Goal: Task Accomplishment & Management: Manage account settings

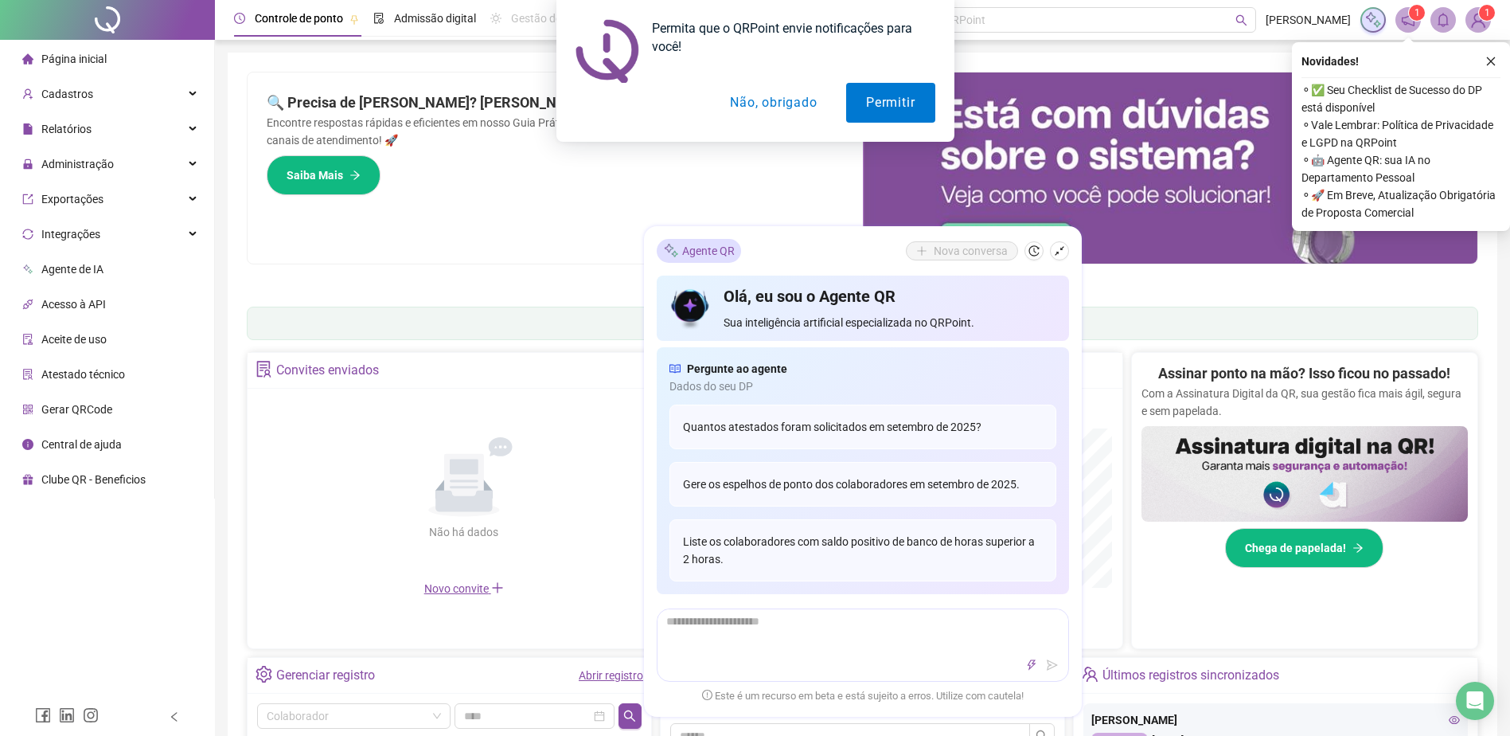
click at [771, 103] on button "Não, obrigado" at bounding box center [773, 103] width 127 height 40
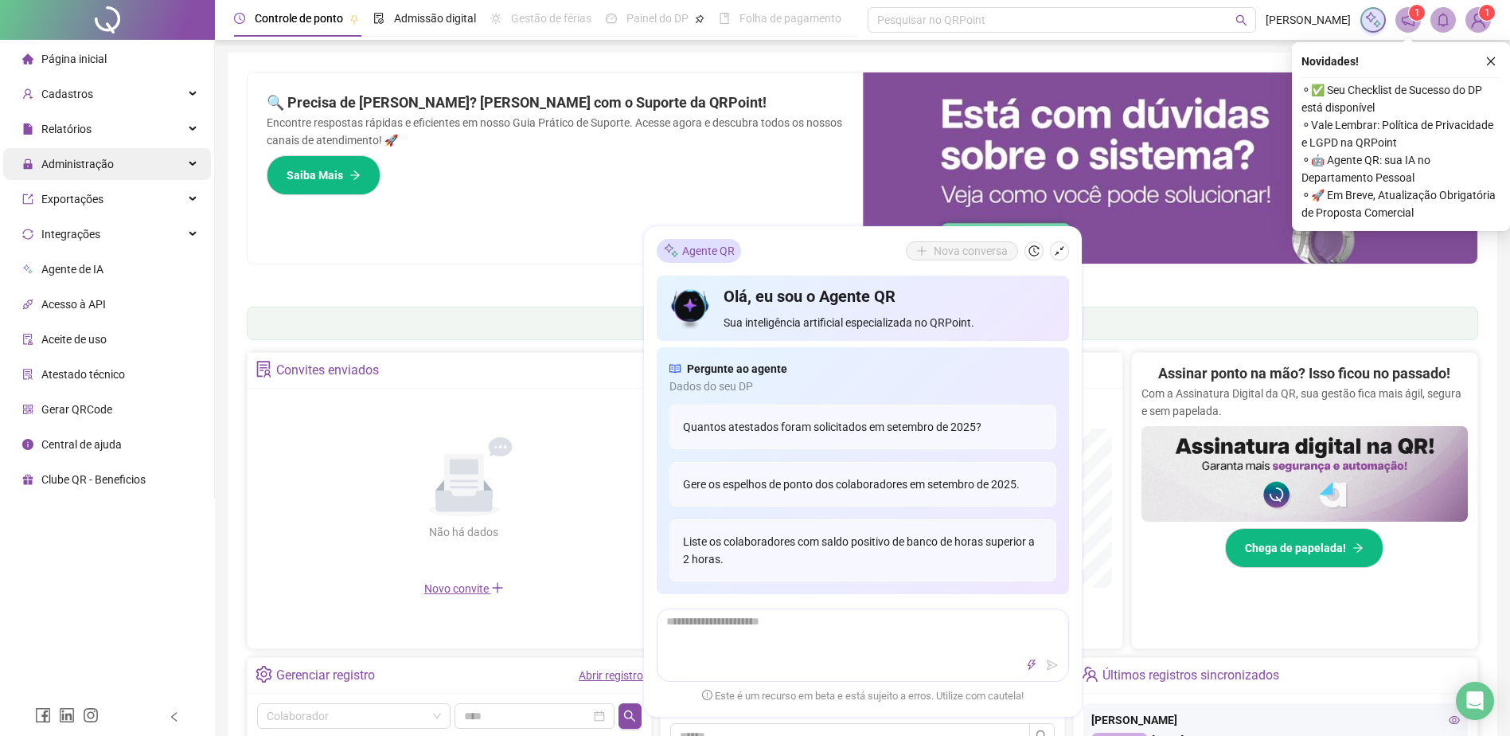
click at [86, 163] on span "Administração" at bounding box center [77, 164] width 72 height 13
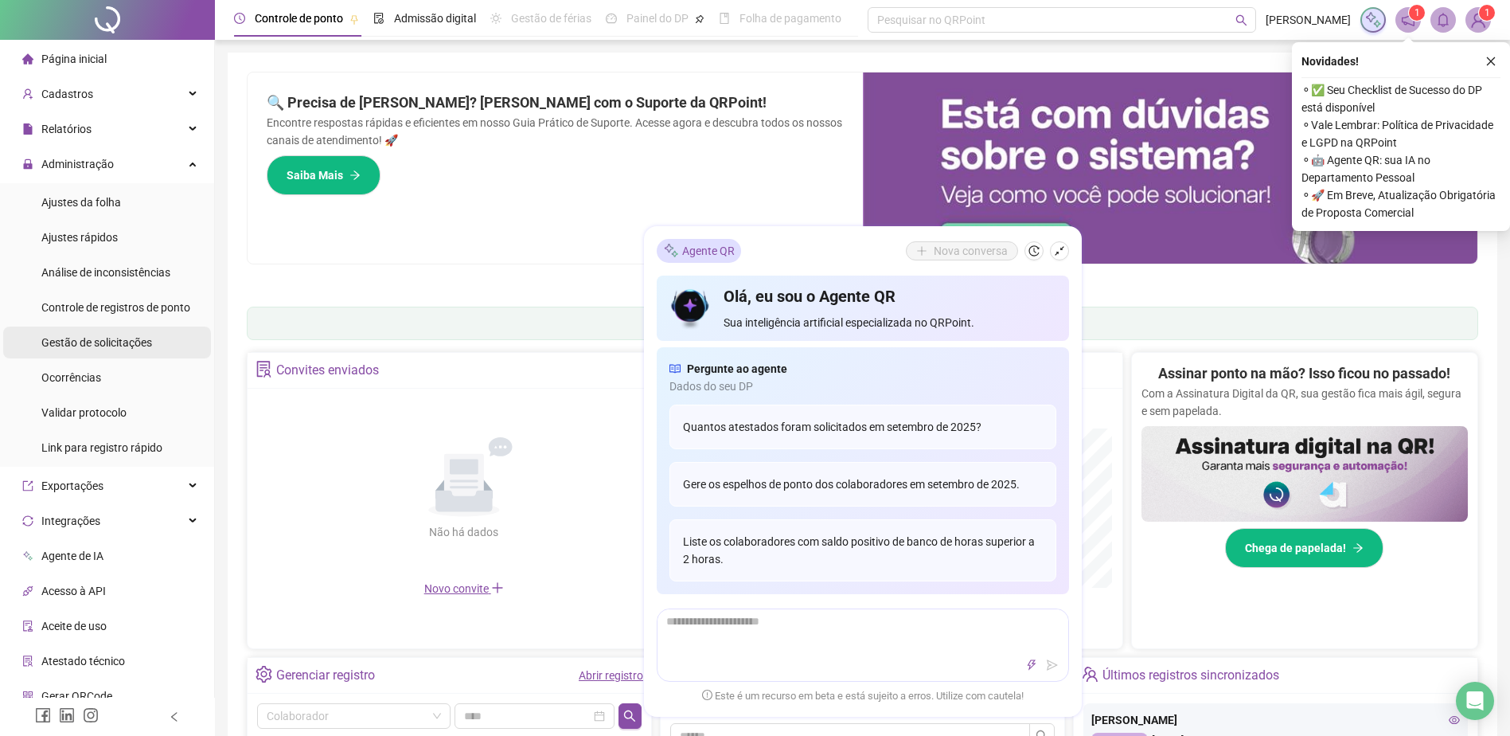
click at [118, 338] on span "Gestão de solicitações" at bounding box center [96, 342] width 111 height 13
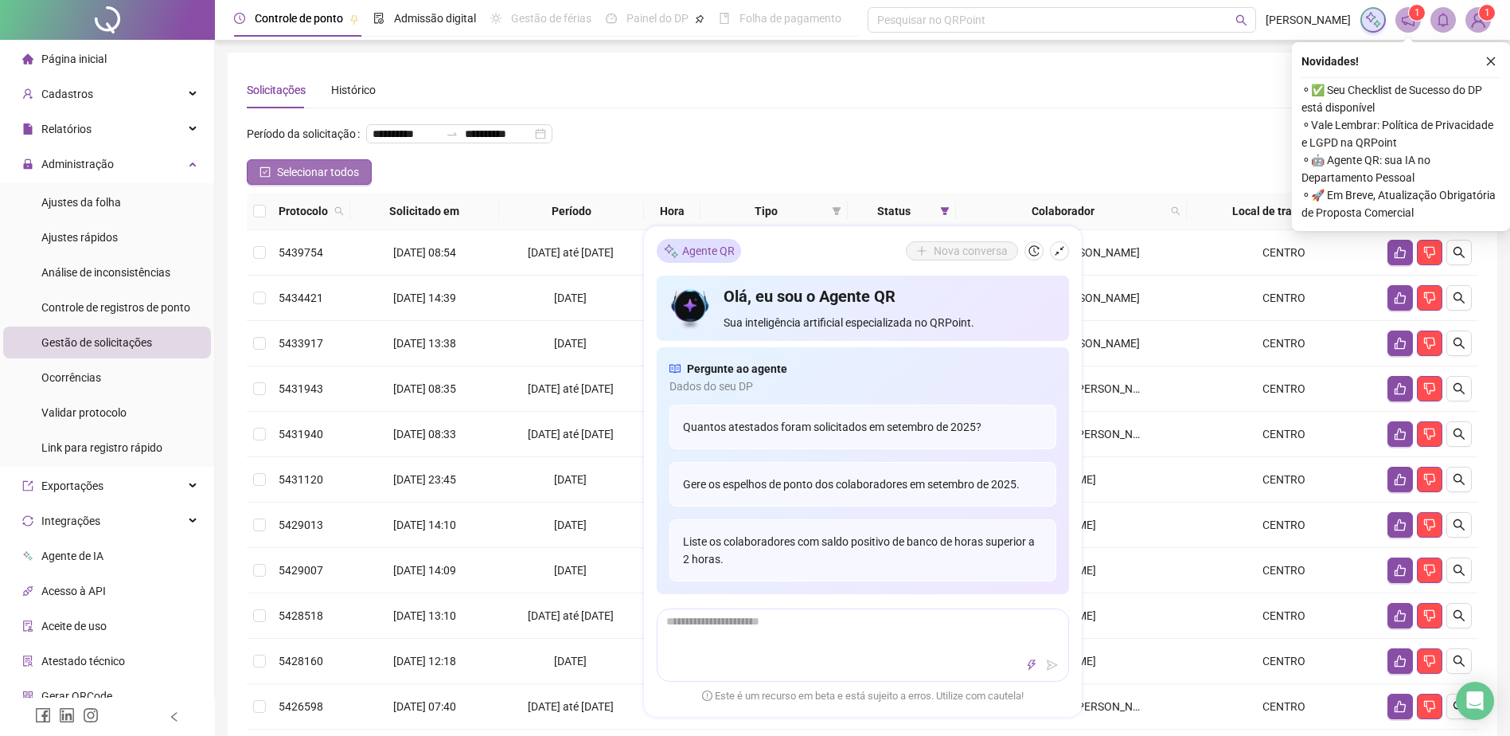
click at [338, 181] on span "Selecionar todos" at bounding box center [318, 172] width 82 height 18
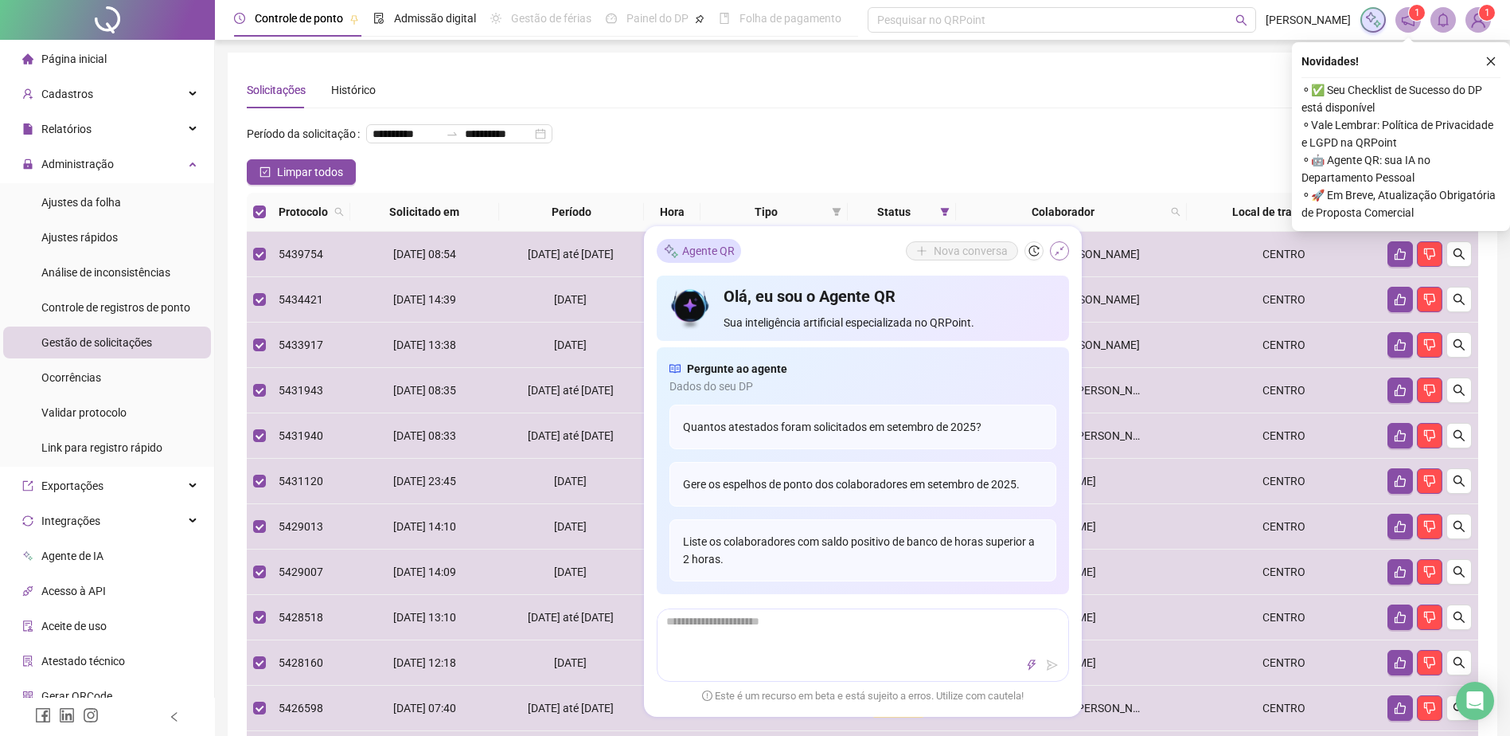
click at [1061, 255] on icon "shrink" at bounding box center [1059, 250] width 11 height 11
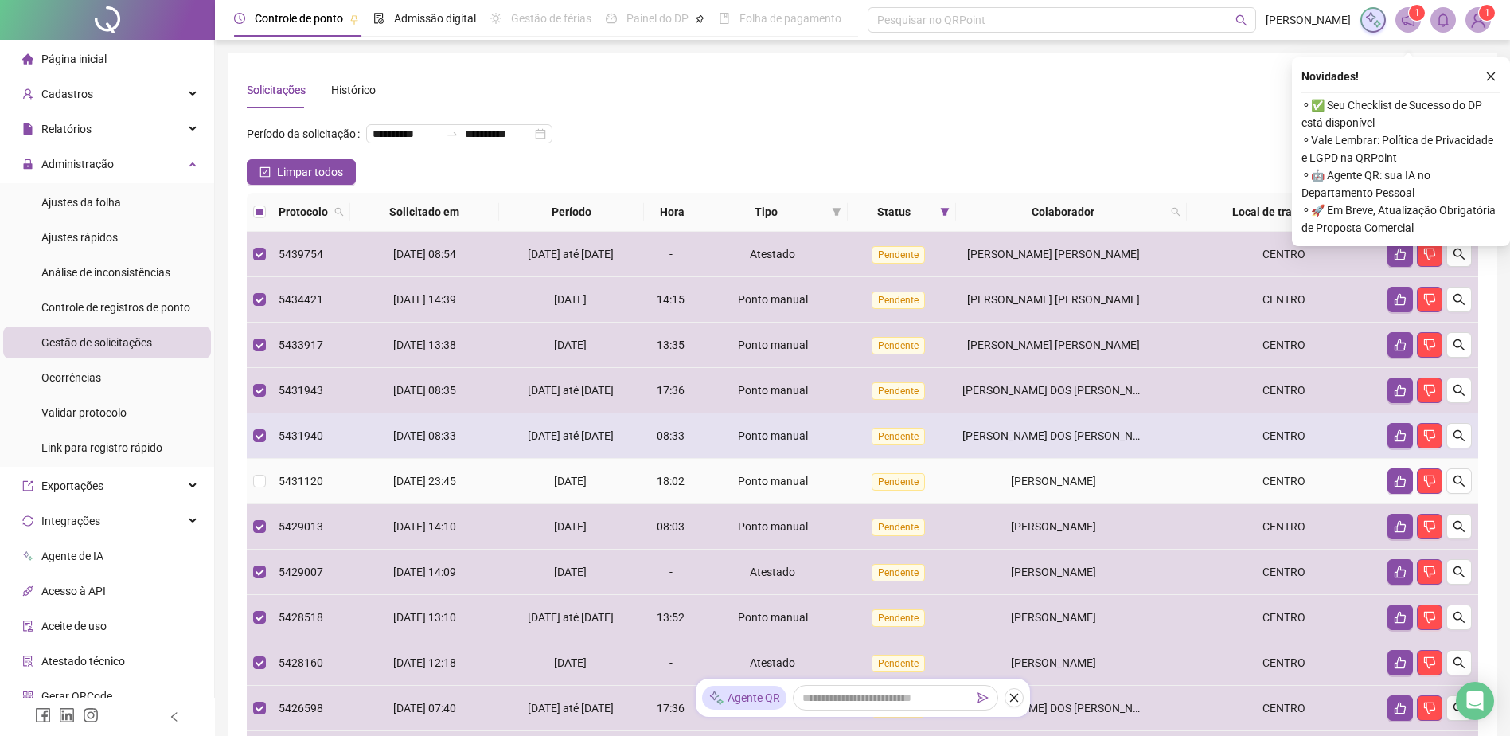
scroll to position [80, 0]
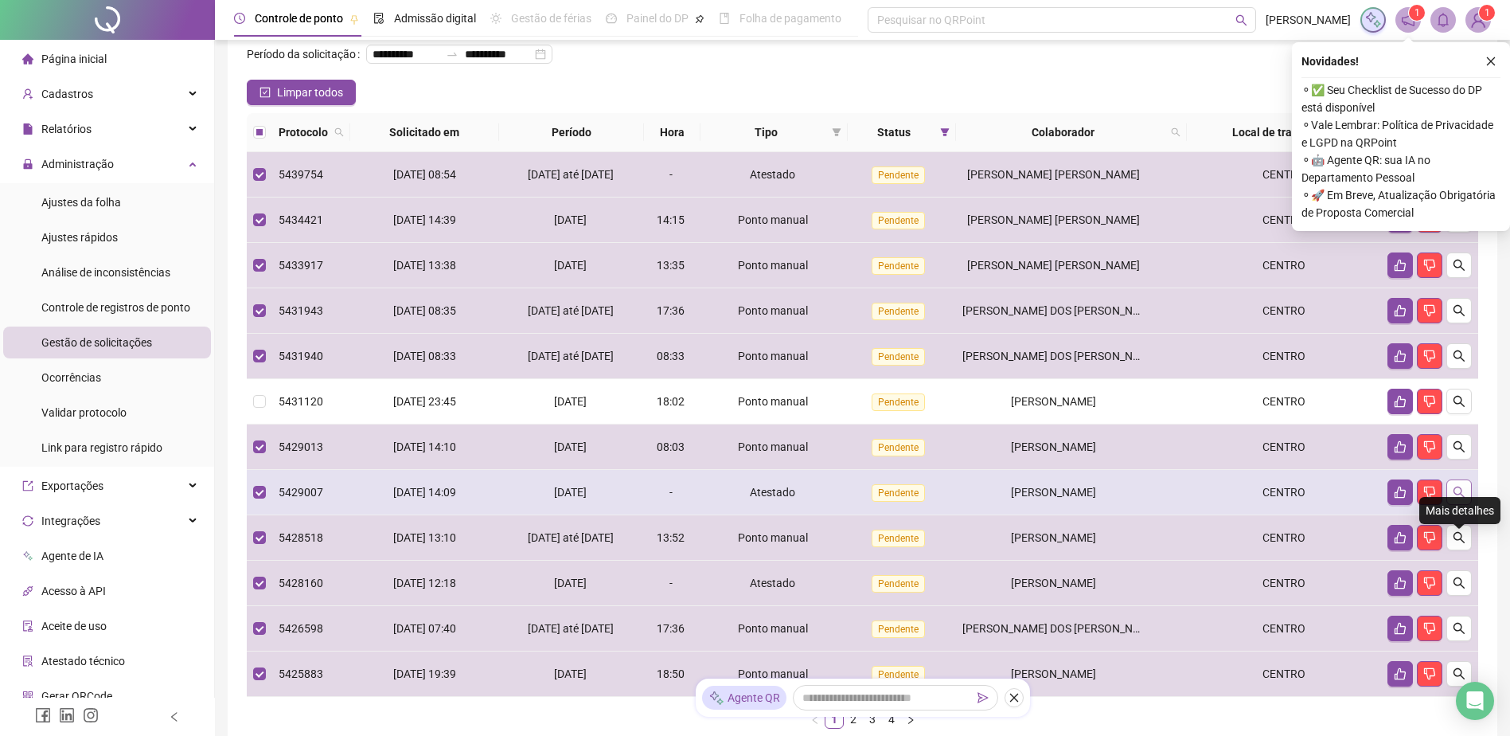
click at [1463, 498] on icon "search" at bounding box center [1459, 492] width 13 height 13
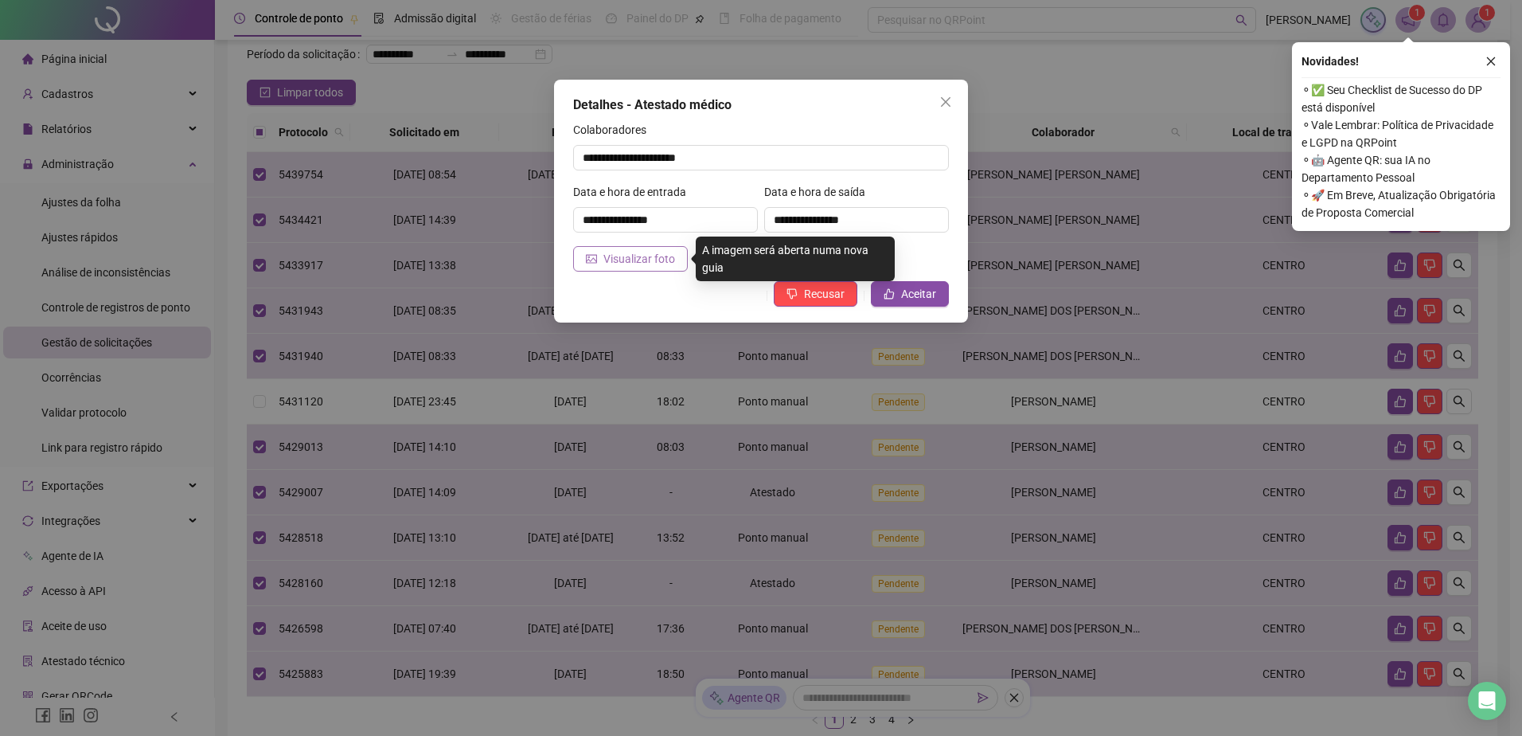
click at [611, 260] on span "Visualizar foto" at bounding box center [639, 259] width 72 height 18
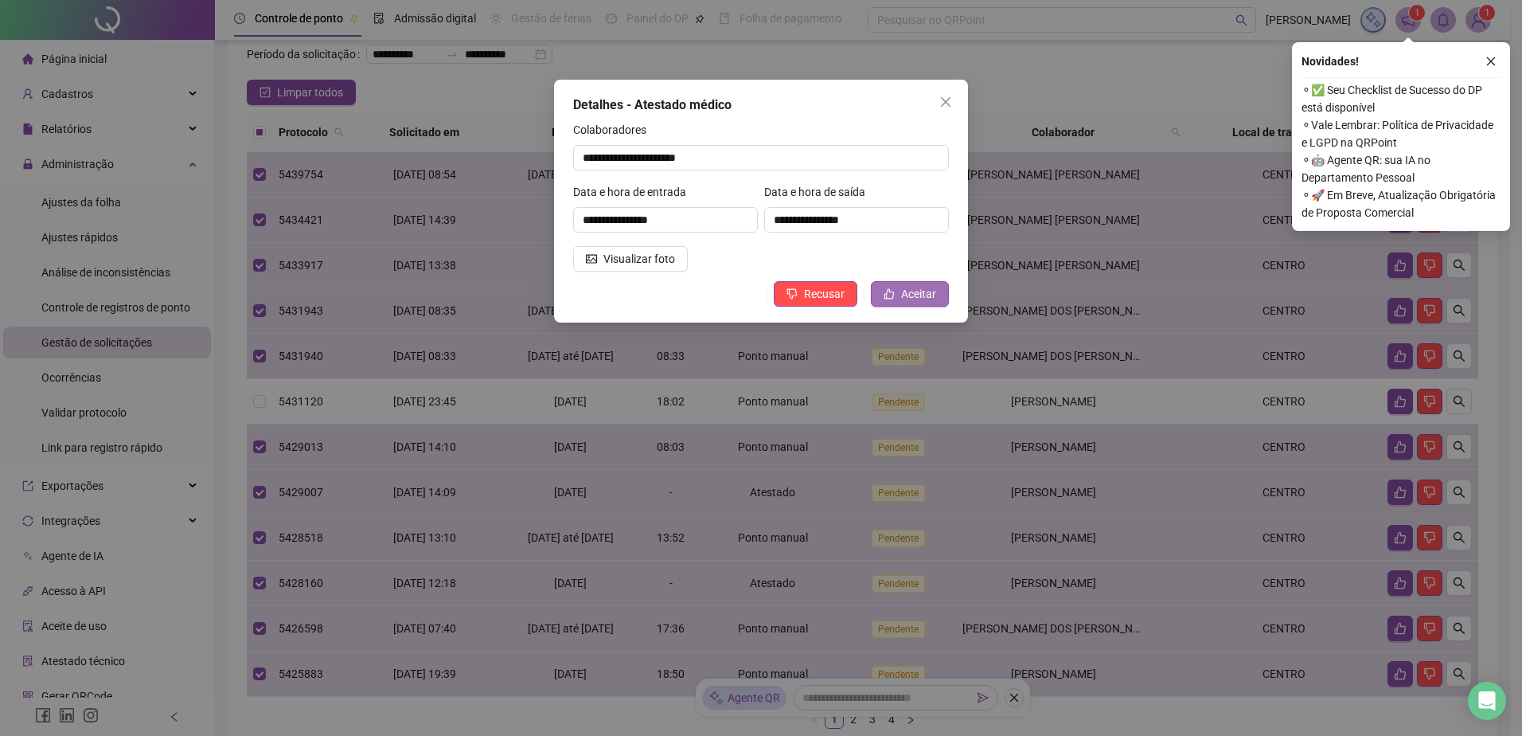
click at [909, 296] on span "Aceitar" at bounding box center [918, 294] width 35 height 18
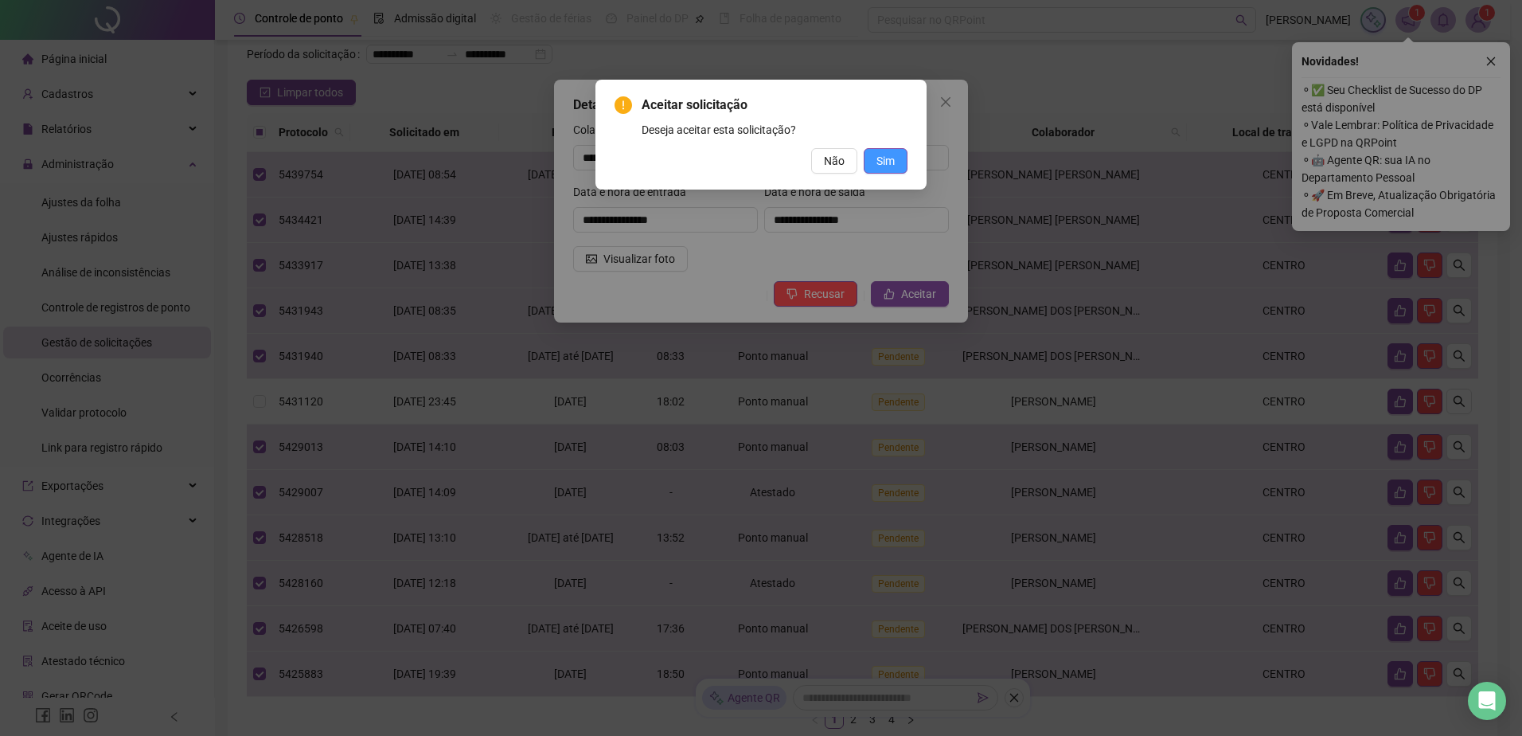
click at [901, 168] on button "Sim" at bounding box center [886, 160] width 44 height 25
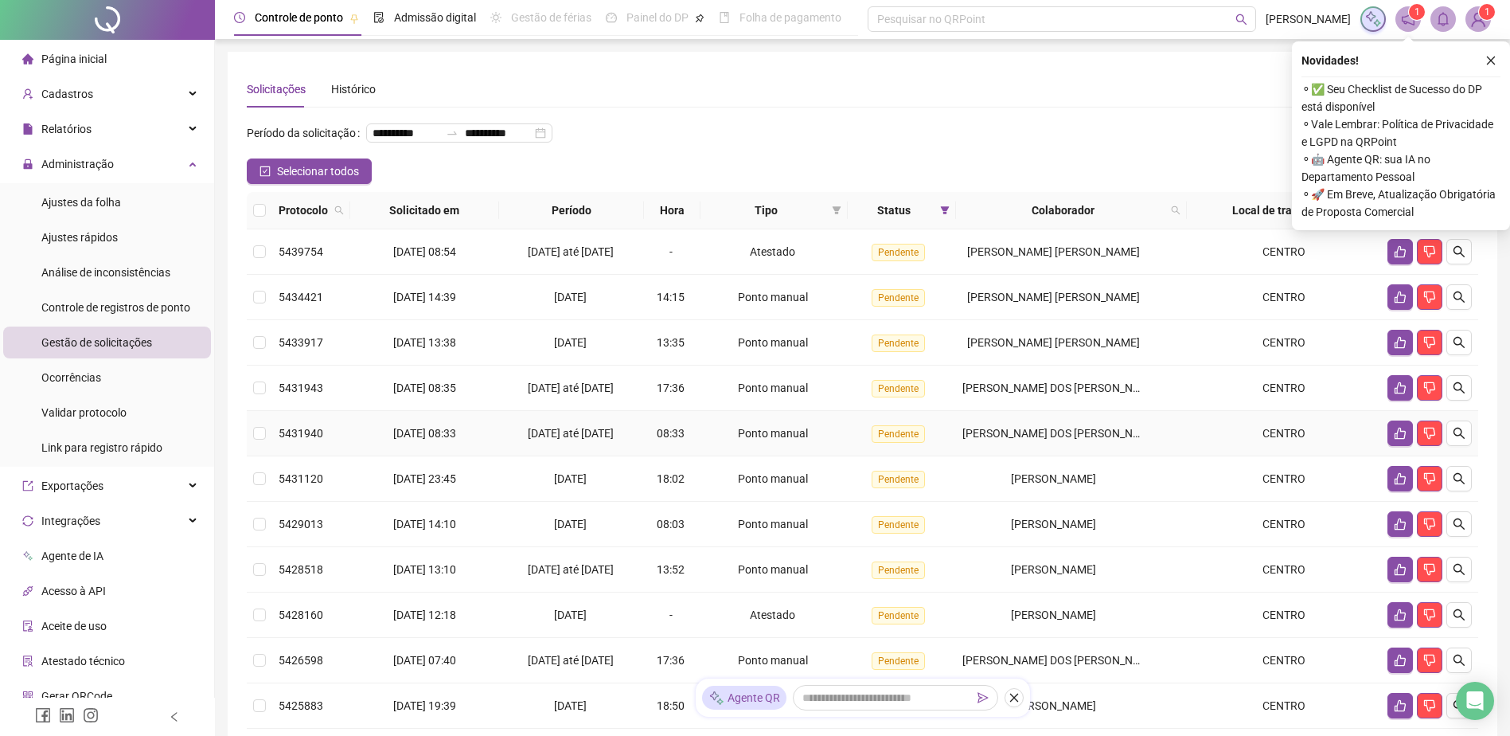
scroll to position [0, 0]
click at [281, 181] on span "Selecionar todos" at bounding box center [318, 172] width 82 height 18
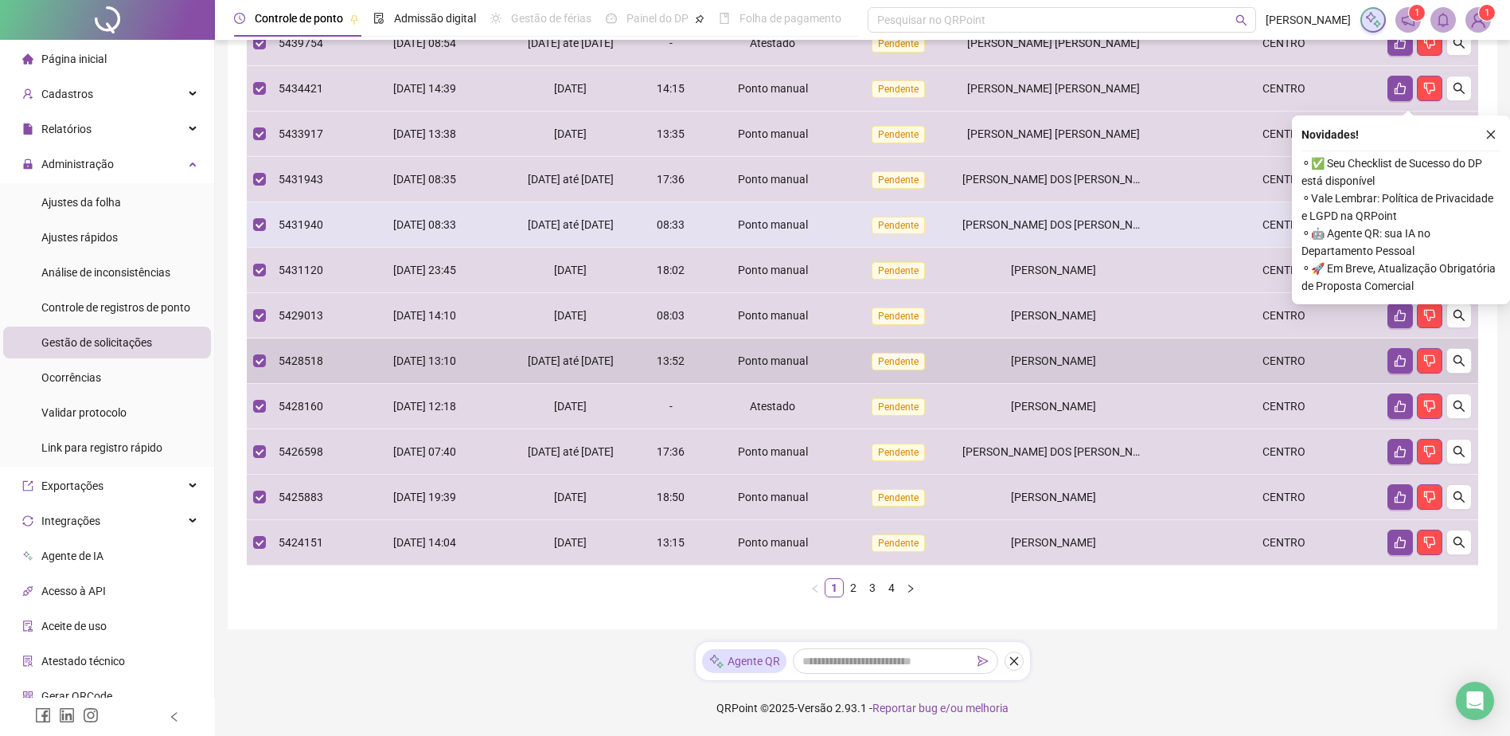
scroll to position [284, 0]
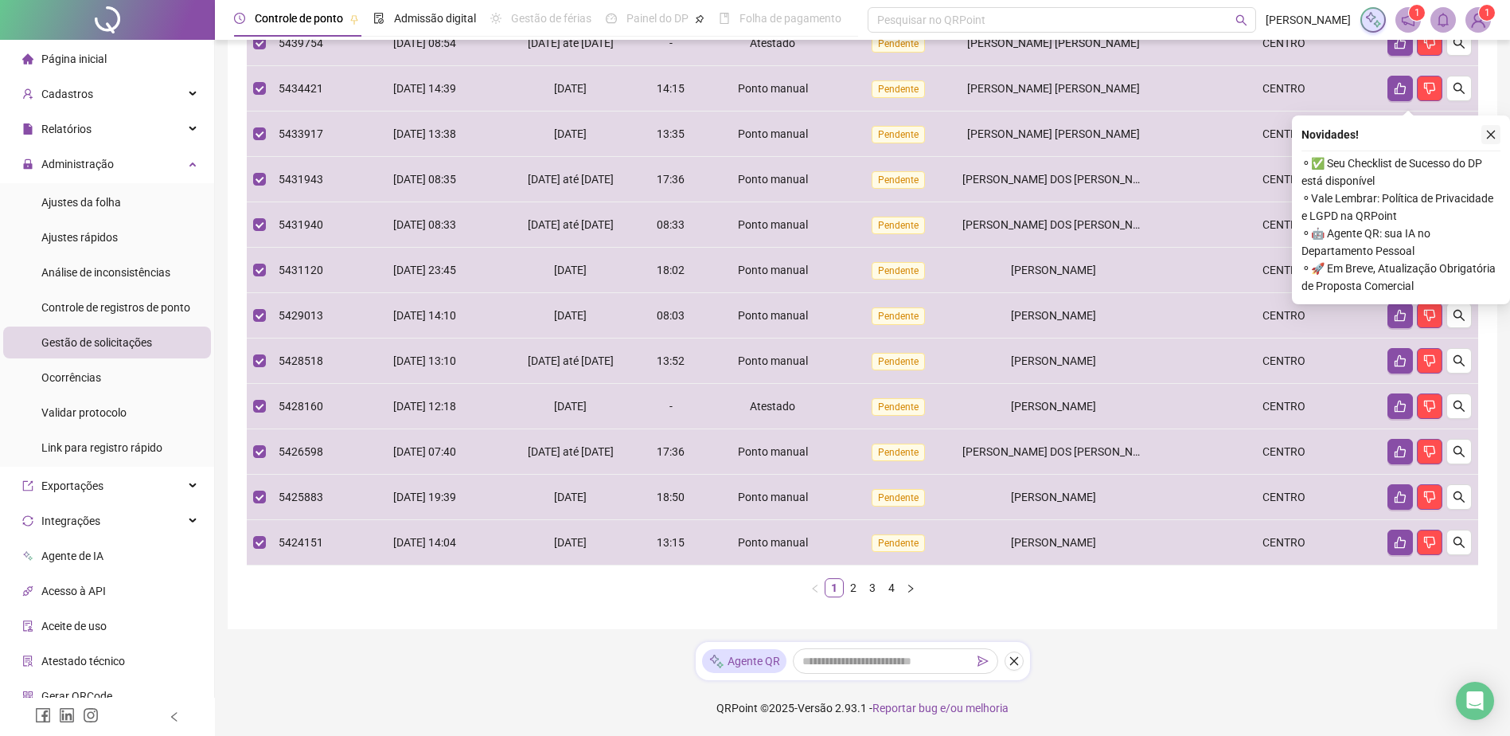
click at [1490, 129] on icon "close" at bounding box center [1491, 134] width 11 height 11
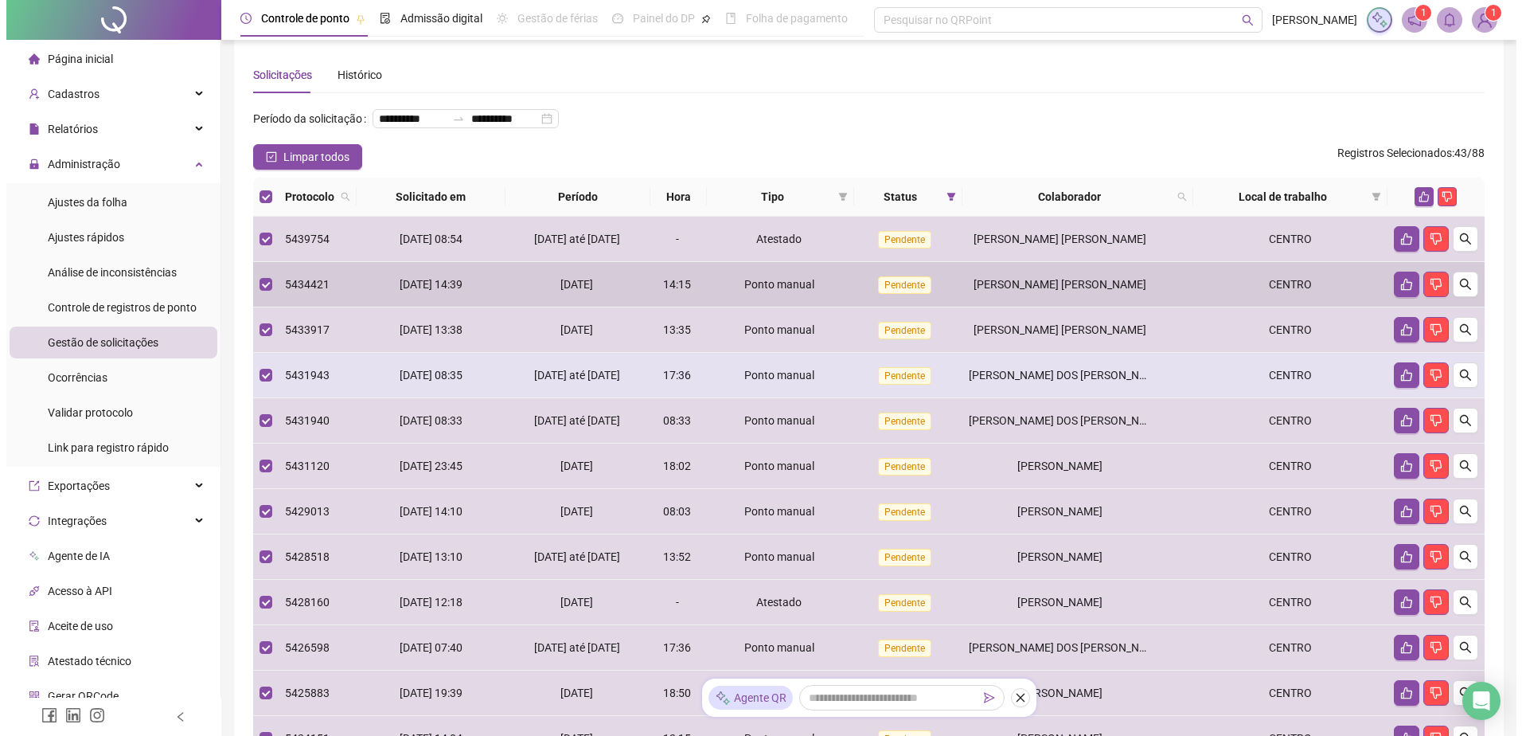
scroll to position [0, 0]
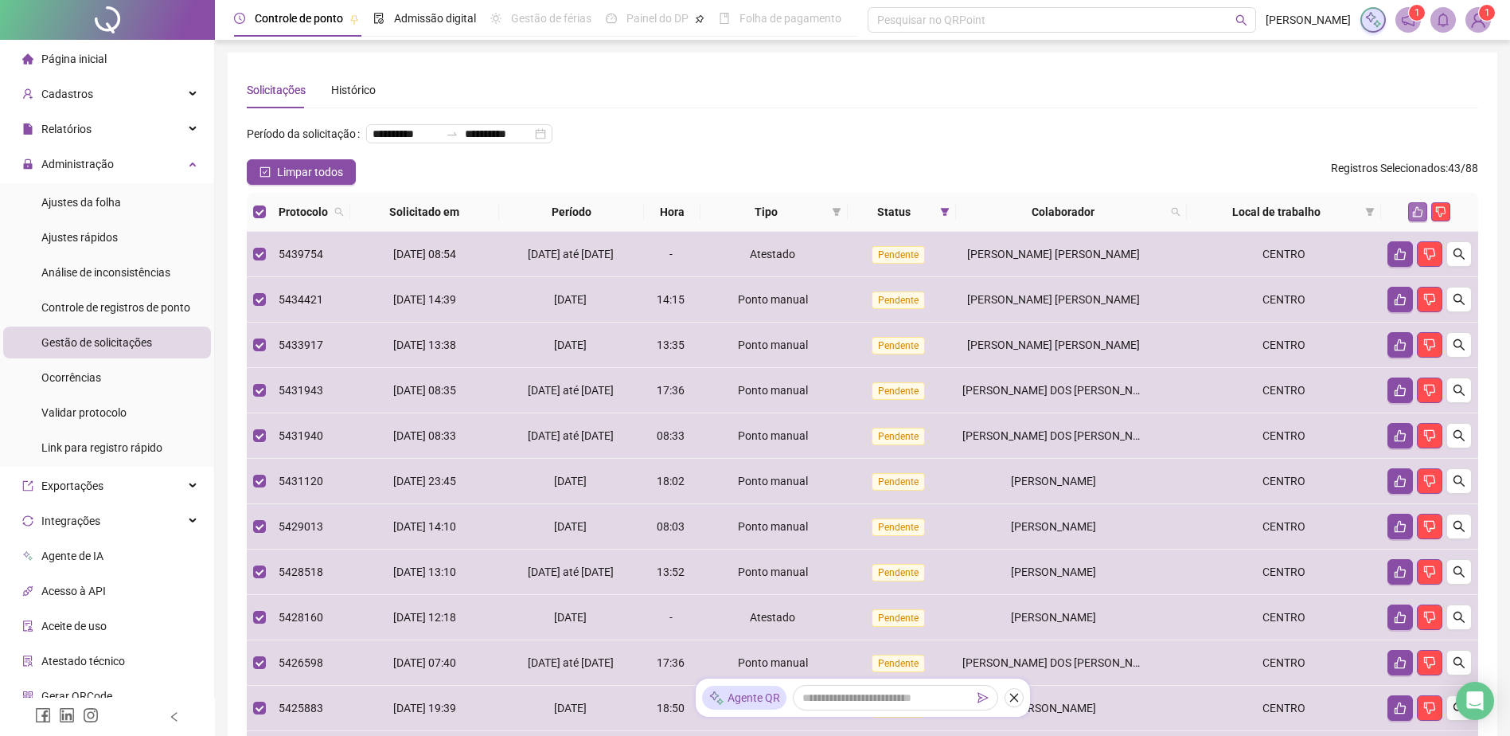
click at [1420, 217] on icon "like" at bounding box center [1417, 211] width 11 height 11
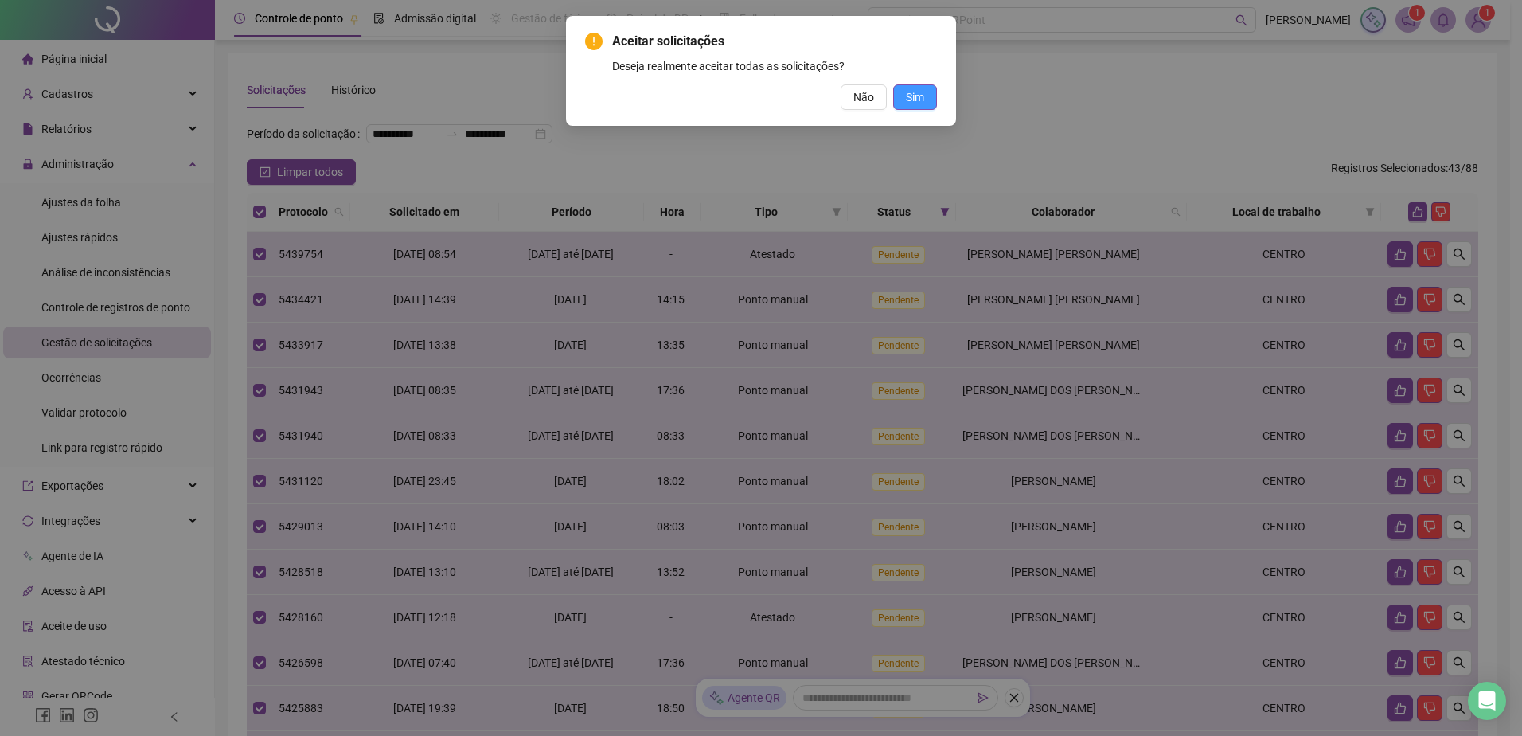
click at [910, 89] on span "Sim" at bounding box center [915, 97] width 18 height 18
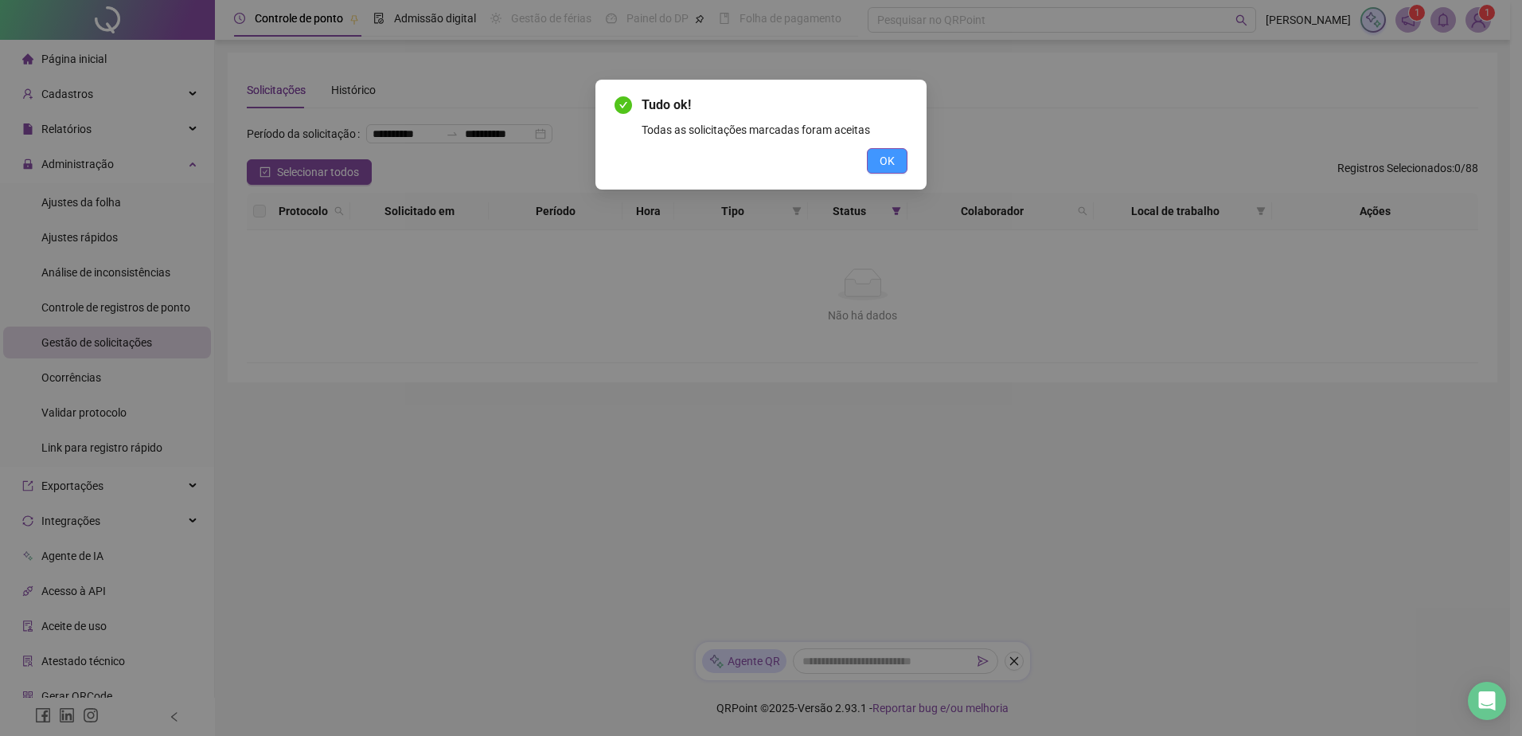
click at [888, 164] on span "OK" at bounding box center [887, 161] width 15 height 18
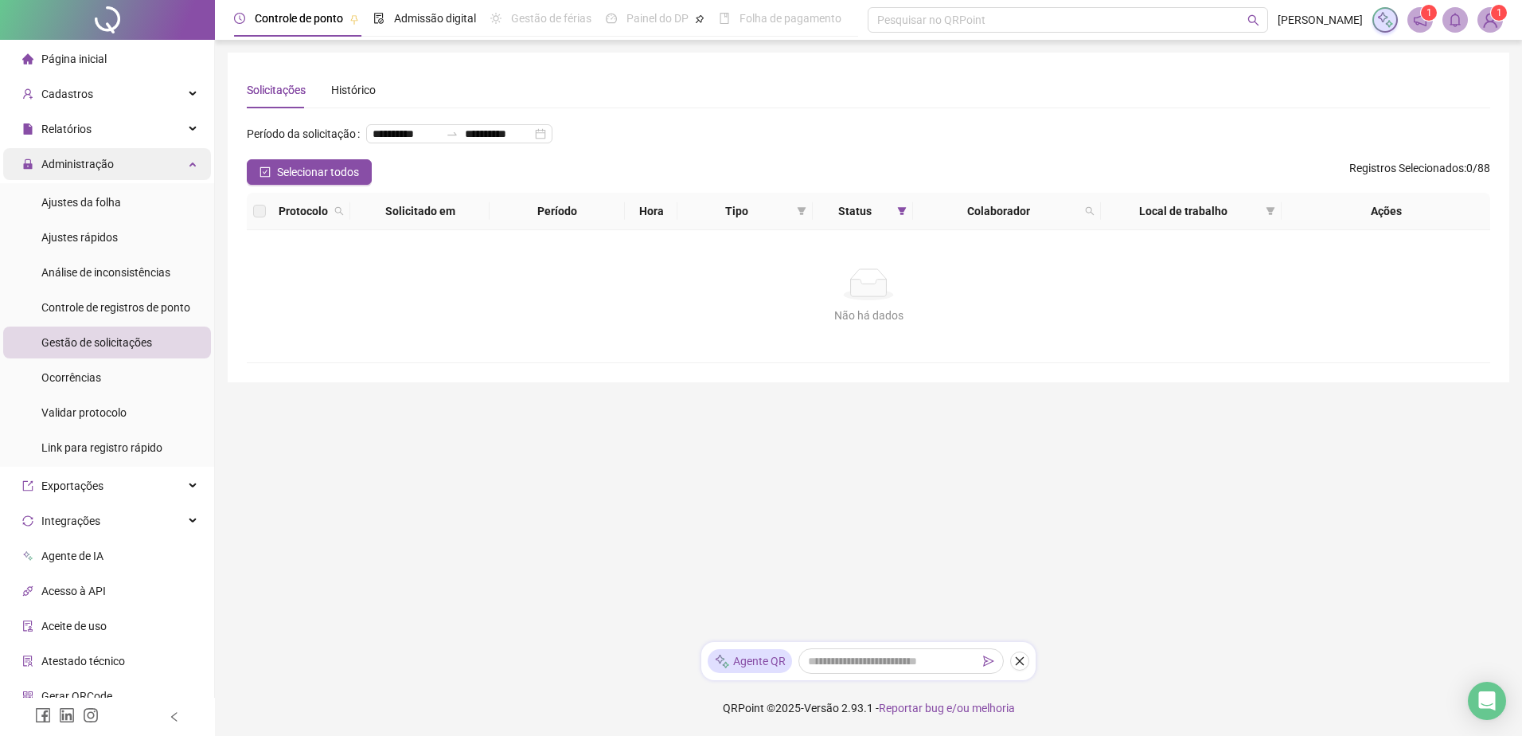
click at [66, 171] on span "Administração" at bounding box center [68, 164] width 92 height 32
